Goal: Information Seeking & Learning: Learn about a topic

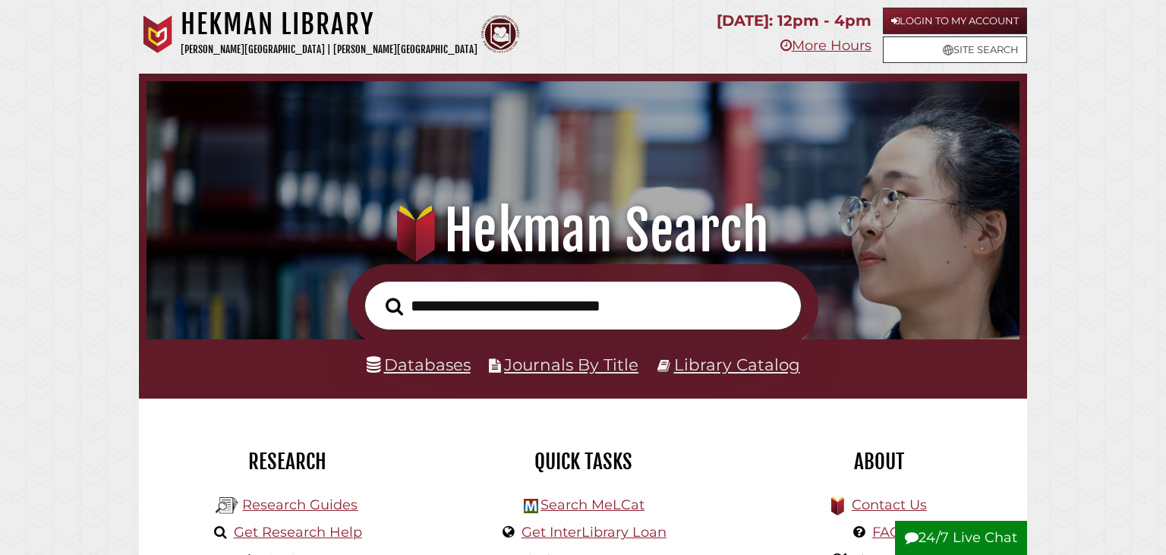
scroll to position [289, 866]
click at [917, 18] on link "Login to My Account" at bounding box center [955, 21] width 144 height 27
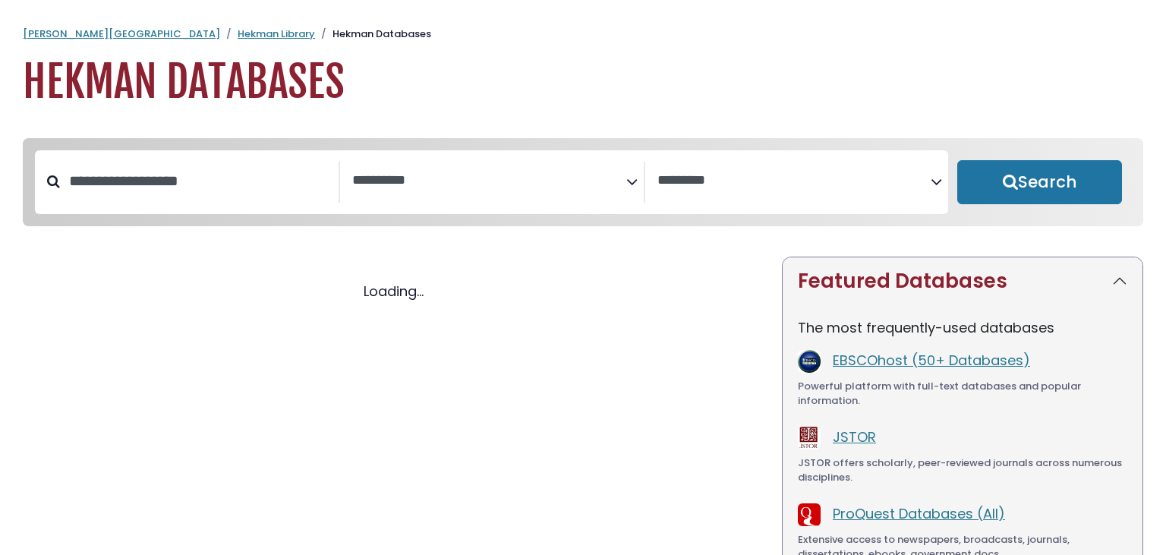
select select "Database Subject Filter"
select select "Database Vendors Filter"
select select "Database Subject Filter"
select select "Database Vendors Filter"
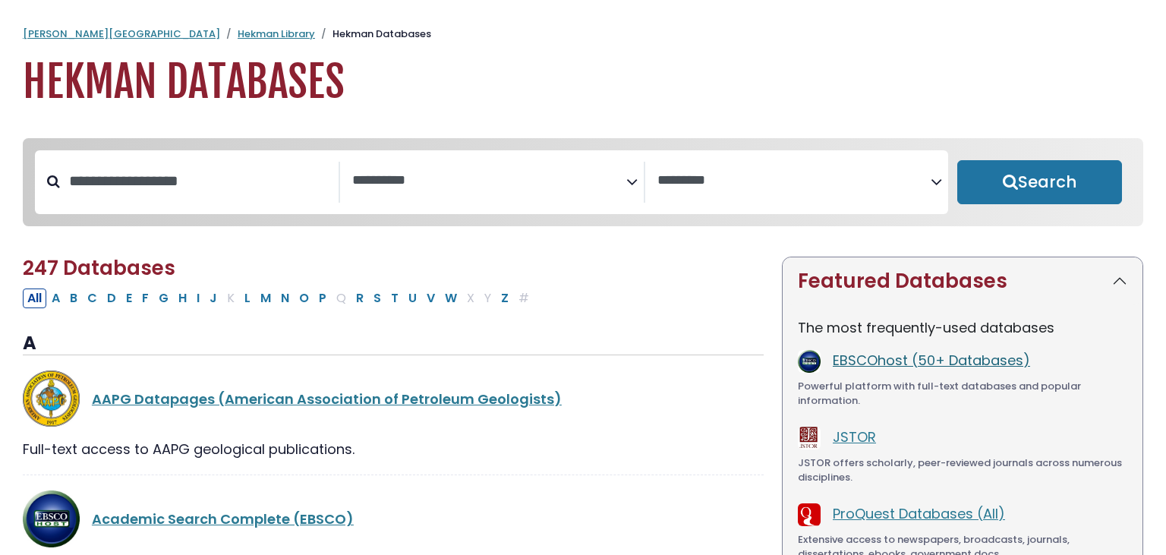
click at [881, 370] on link "EBSCOhost (50+ Databases)" at bounding box center [931, 360] width 197 height 19
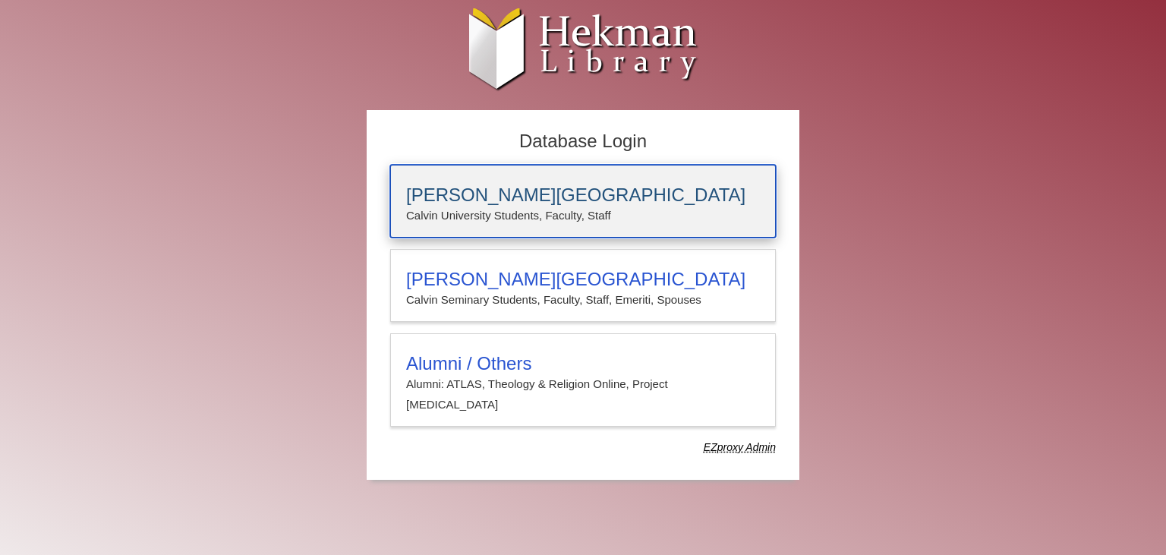
click at [481, 202] on h3 "[PERSON_NAME][GEOGRAPHIC_DATA]" at bounding box center [583, 195] width 354 height 21
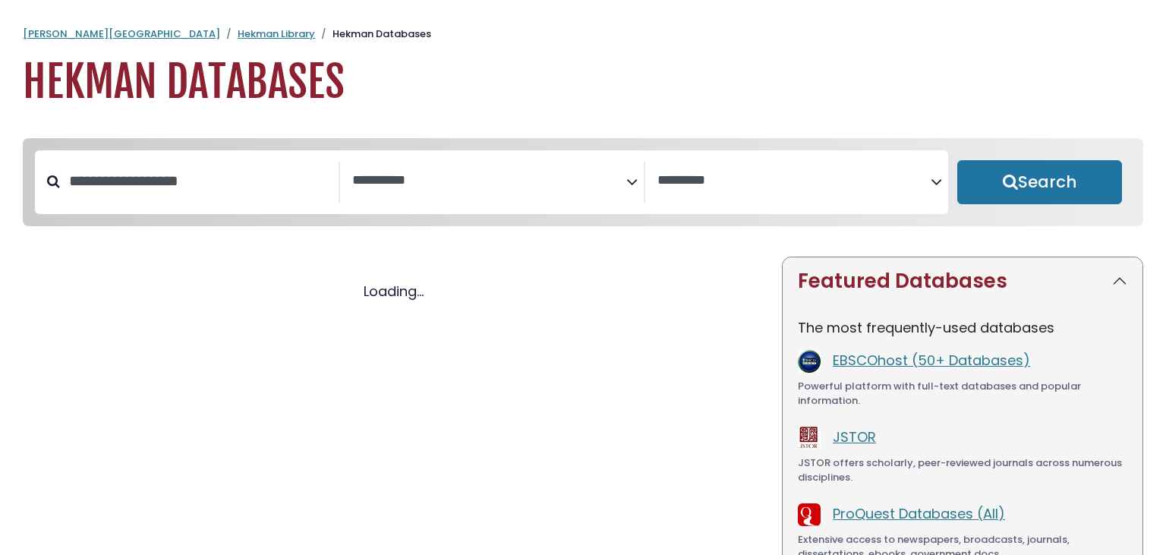
select select "Database Subject Filter"
select select "Database Vendors Filter"
select select "Database Subject Filter"
select select "Database Vendors Filter"
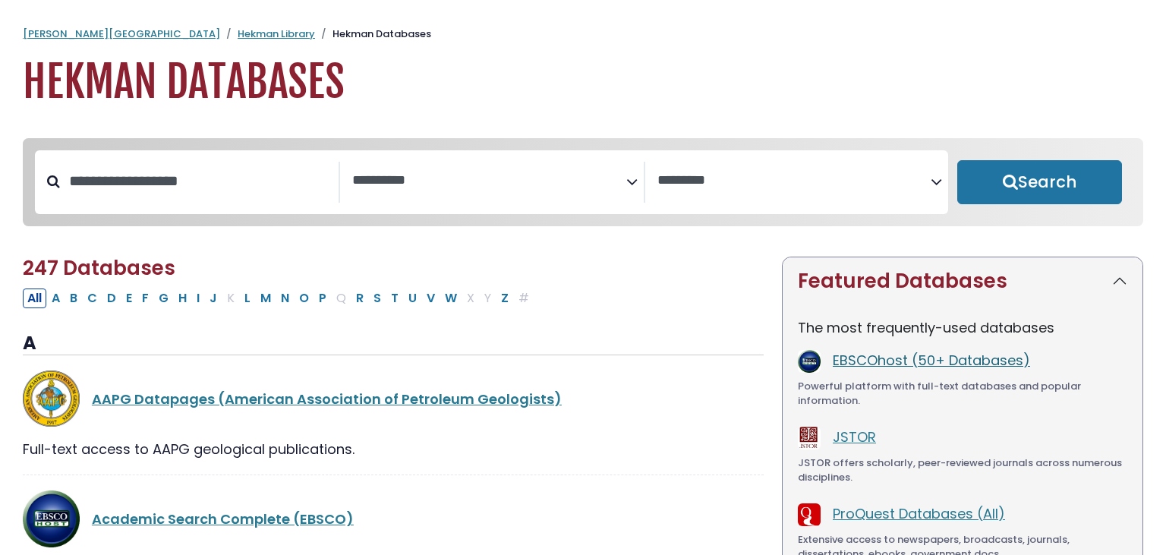
click at [888, 370] on link "EBSCOhost (50+ Databases)" at bounding box center [931, 360] width 197 height 19
click at [895, 358] on link "EBSCOhost (50+ Databases)" at bounding box center [931, 360] width 197 height 19
